Goal: Check status: Check status

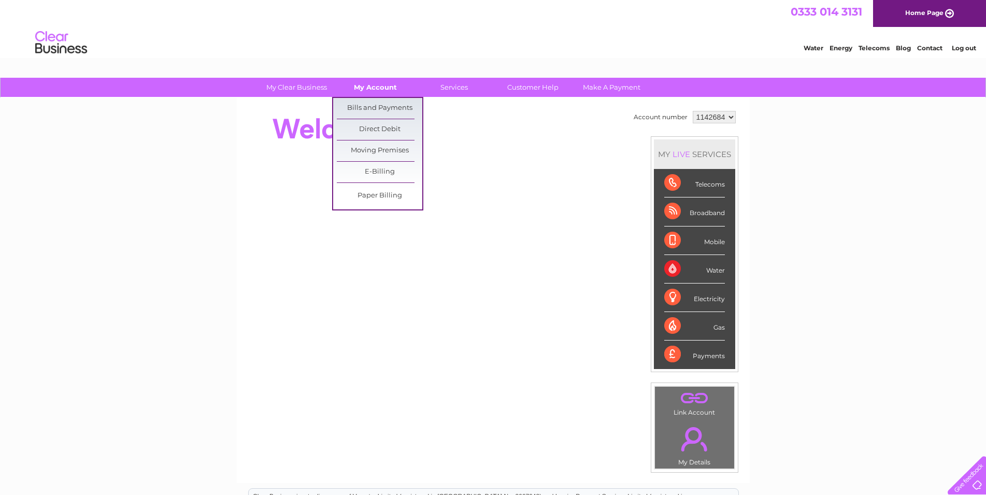
click at [366, 88] on link "My Account" at bounding box center [376, 87] width 86 height 19
click at [360, 109] on link "Bills and Payments" at bounding box center [380, 108] width 86 height 21
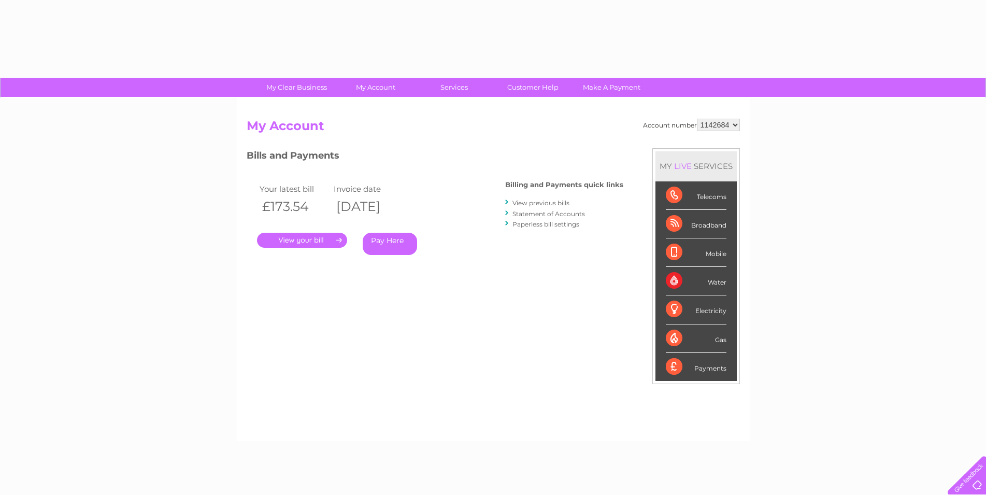
click at [307, 240] on link "." at bounding box center [302, 240] width 90 height 15
